Goal: Task Accomplishment & Management: Manage account settings

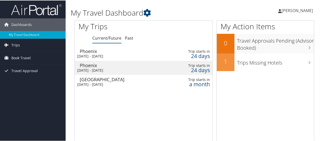
click at [118, 54] on div "[DATE] - [DATE]" at bounding box center [120, 55] width 86 height 5
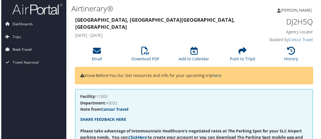
click at [24, 50] on span "Book Travel" at bounding box center [20, 50] width 19 height 13
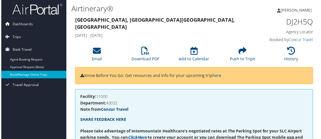
click at [34, 75] on link "Book/Manage Online Trips" at bounding box center [33, 75] width 66 height 8
